Goal: Book appointment/travel/reservation

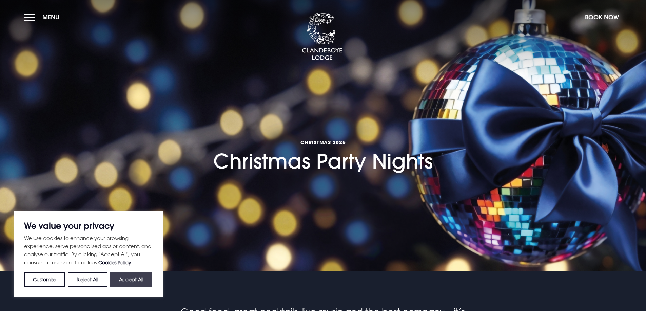
click at [130, 282] on button "Accept All" at bounding box center [131, 279] width 42 height 15
checkbox input "true"
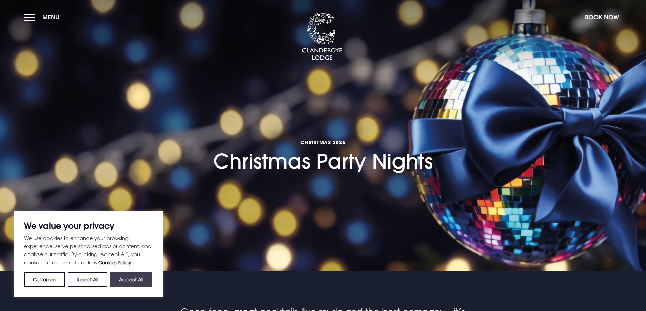
checkbox input "true"
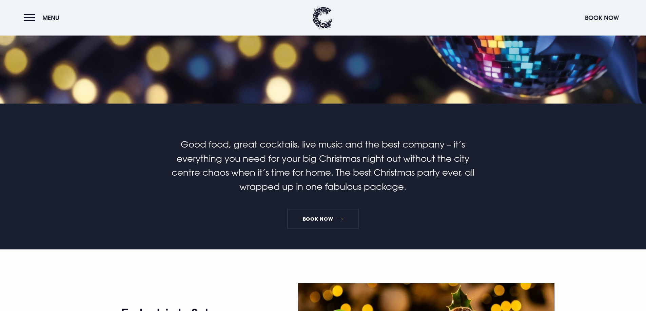
scroll to position [169, 0]
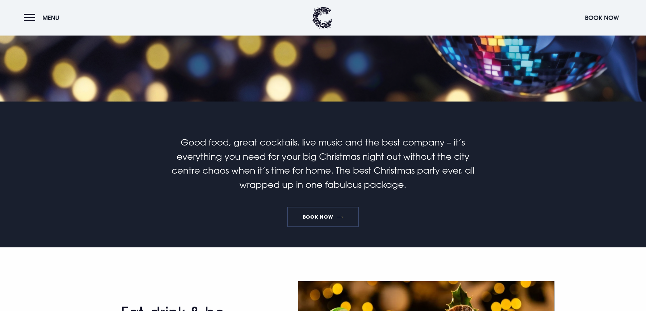
click at [324, 220] on link "Book Now" at bounding box center [322, 217] width 71 height 20
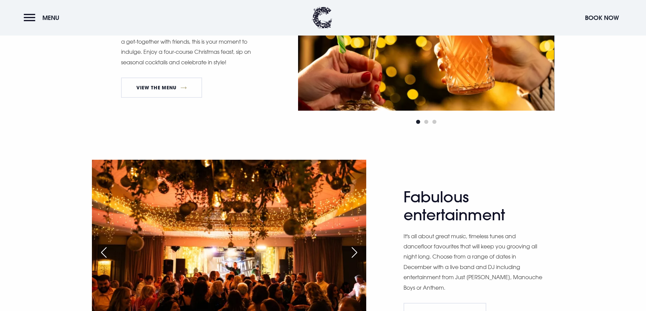
scroll to position [610, 0]
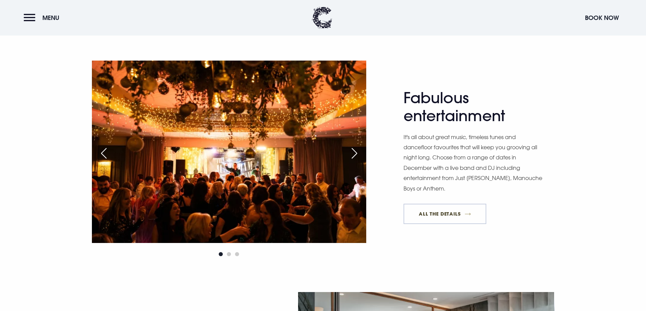
click at [464, 217] on link "All The Details" at bounding box center [444, 214] width 83 height 20
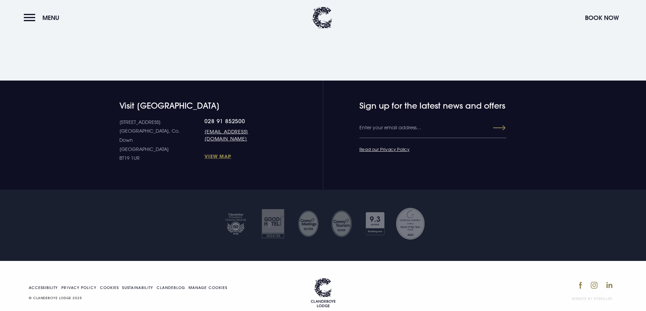
scroll to position [620, 0]
